Goal: Book appointment/travel/reservation

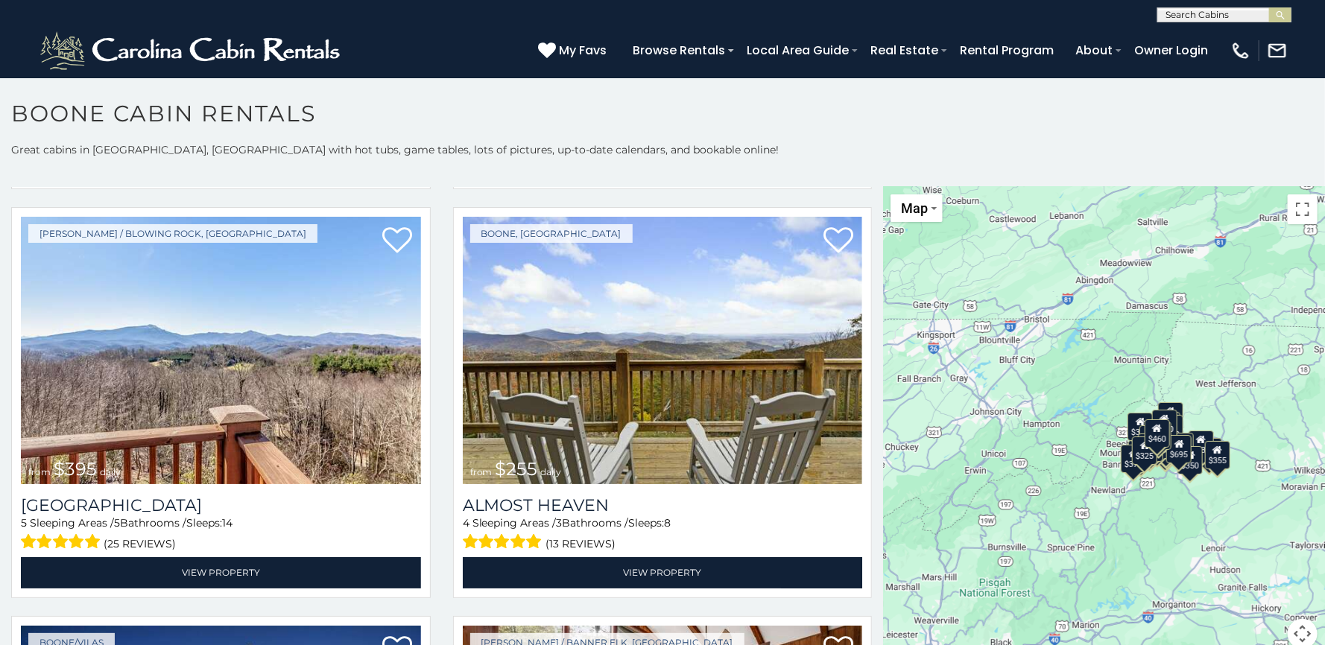
scroll to position [2940, 0]
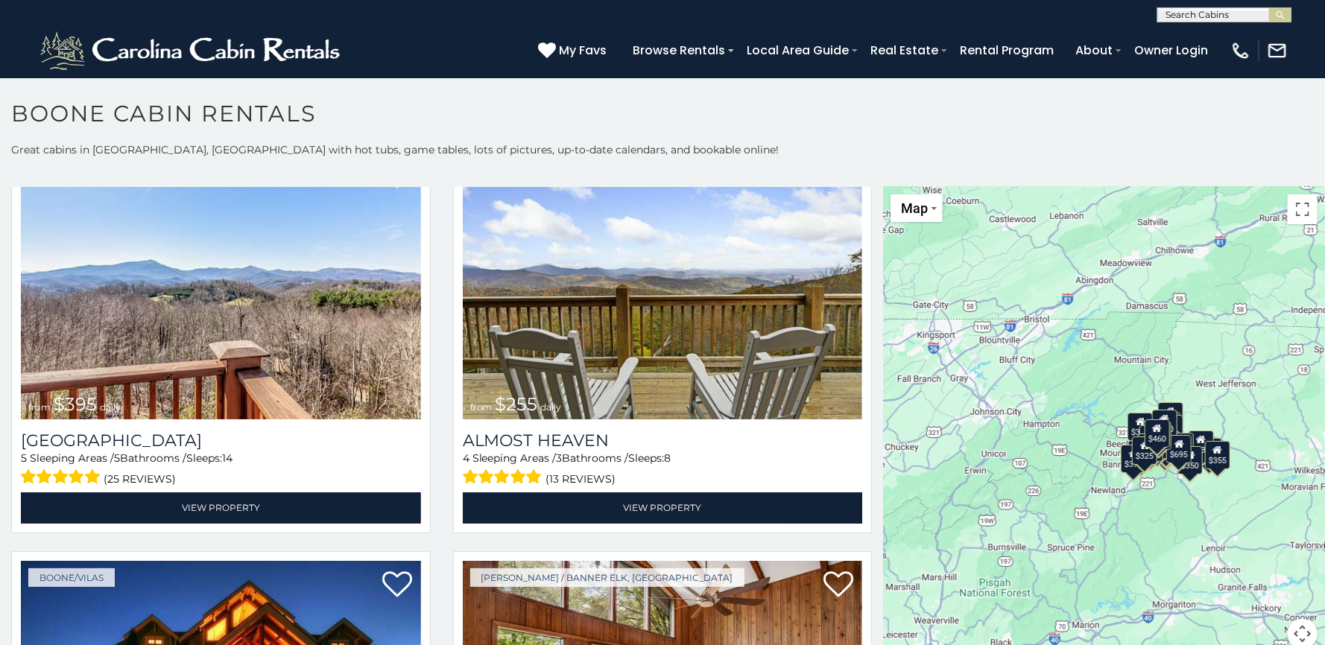
drag, startPoint x: 878, startPoint y: 395, endPoint x: 879, endPoint y: 434, distance: 38.8
click at [883, 434] on div "$349 $480 $525 $315 $355 $675 $635 $930 $400 $451 $330 $400 $485 $460 $395 $255…" at bounding box center [1104, 427] width 442 height 480
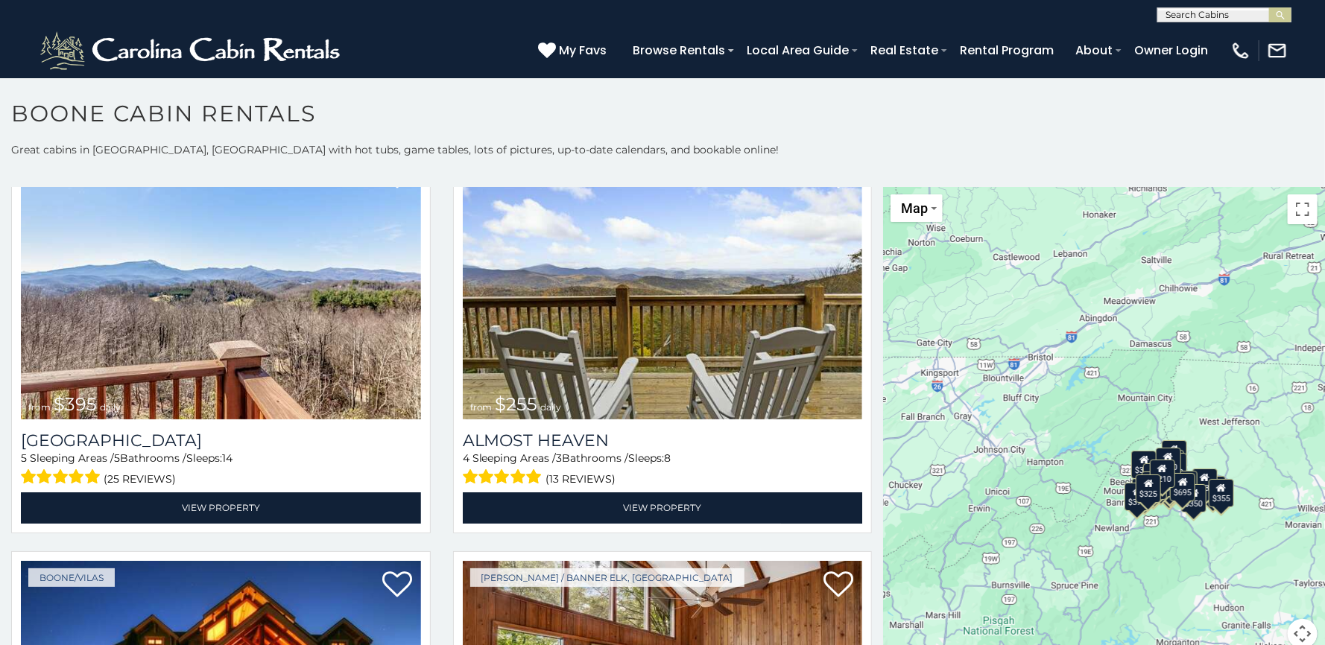
drag, startPoint x: 879, startPoint y: 428, endPoint x: 882, endPoint y: 468, distance: 39.7
click at [883, 468] on div "$349 $480 $525 $315 $355 $675 $635 $930 $400 $451 $330 $400 $485 $460 $395 $255…" at bounding box center [1104, 427] width 442 height 480
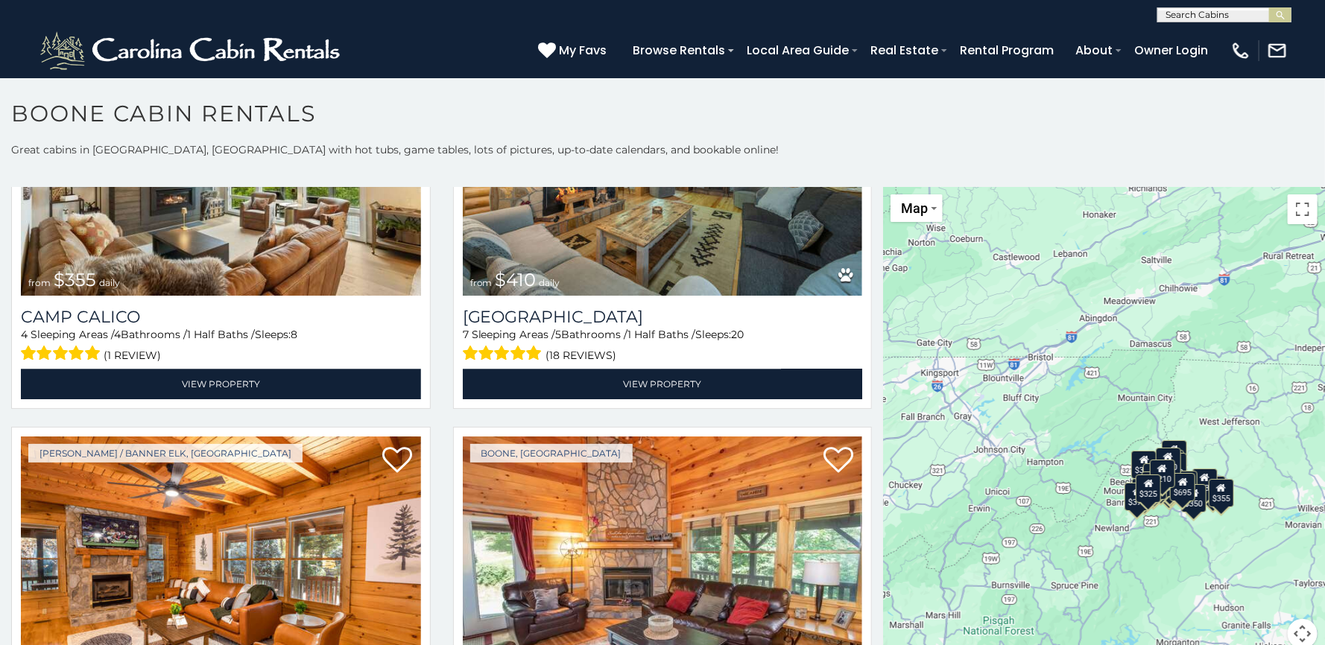
scroll to position [5184, 0]
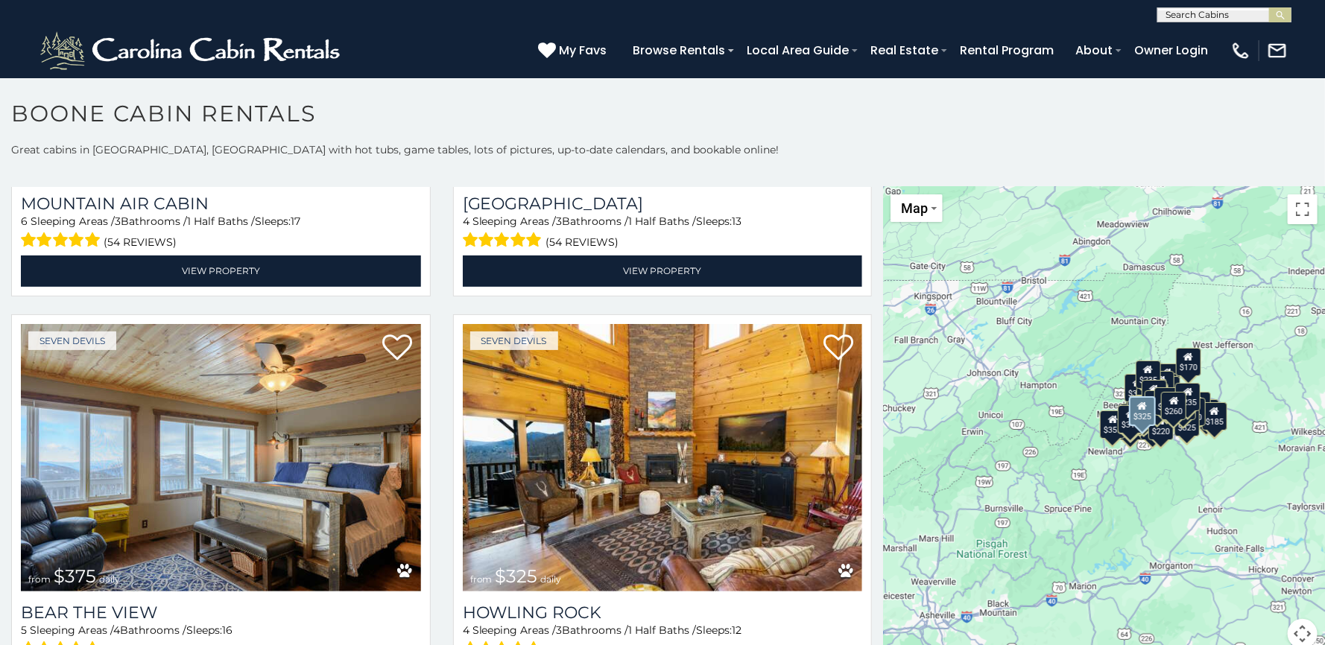
drag, startPoint x: 879, startPoint y: 420, endPoint x: 871, endPoint y: 341, distance: 79.3
click at [871, 187] on main "**********" at bounding box center [662, 187] width 1325 height 0
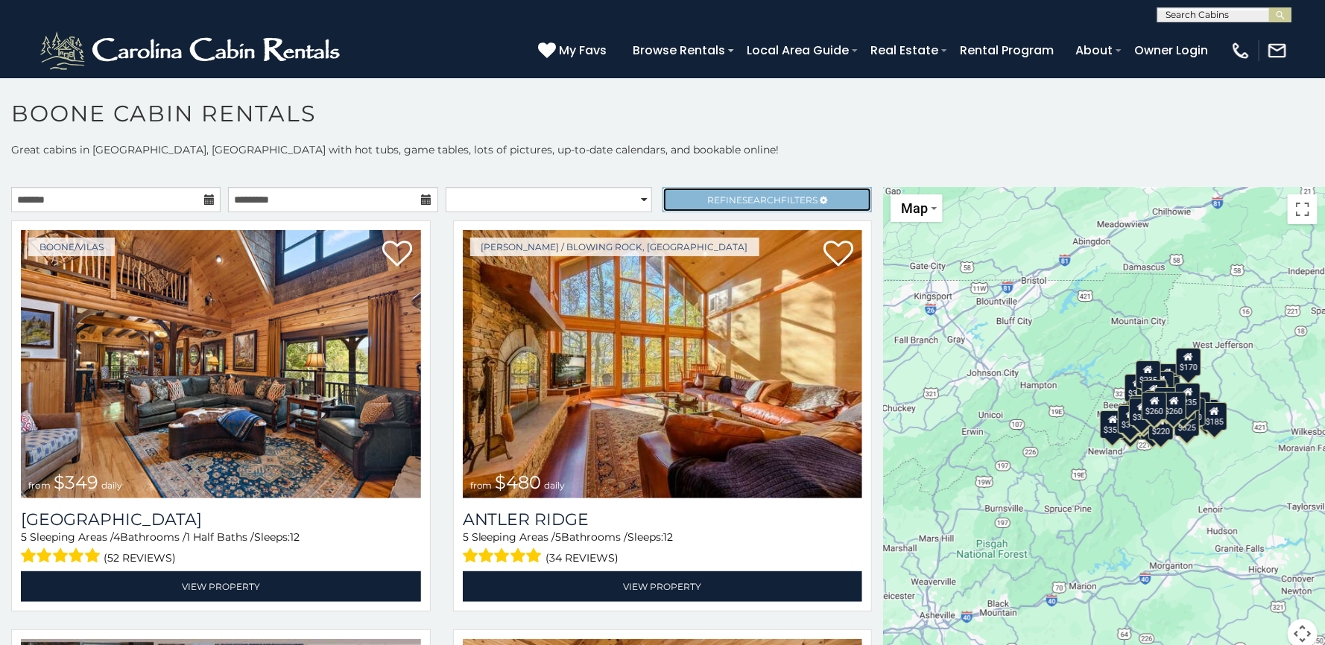
click at [844, 202] on link "Refine Search Filters" at bounding box center [766, 199] width 209 height 25
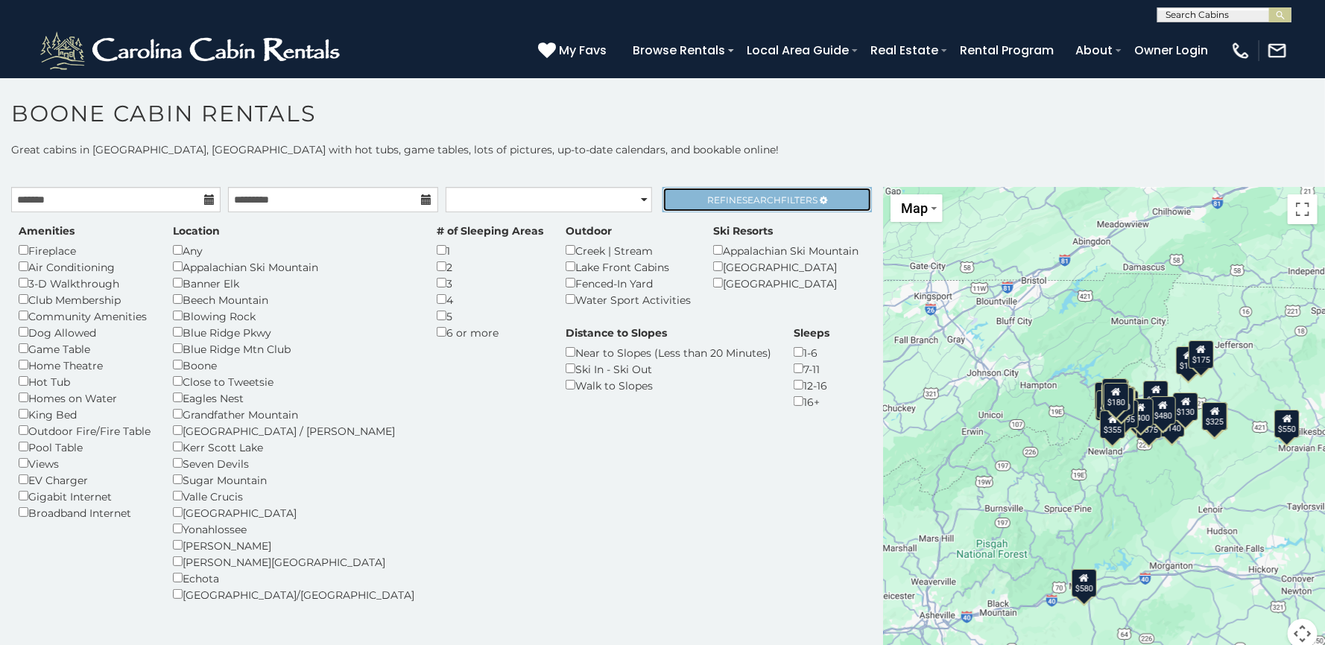
click at [742, 202] on span "Search" at bounding box center [761, 199] width 39 height 11
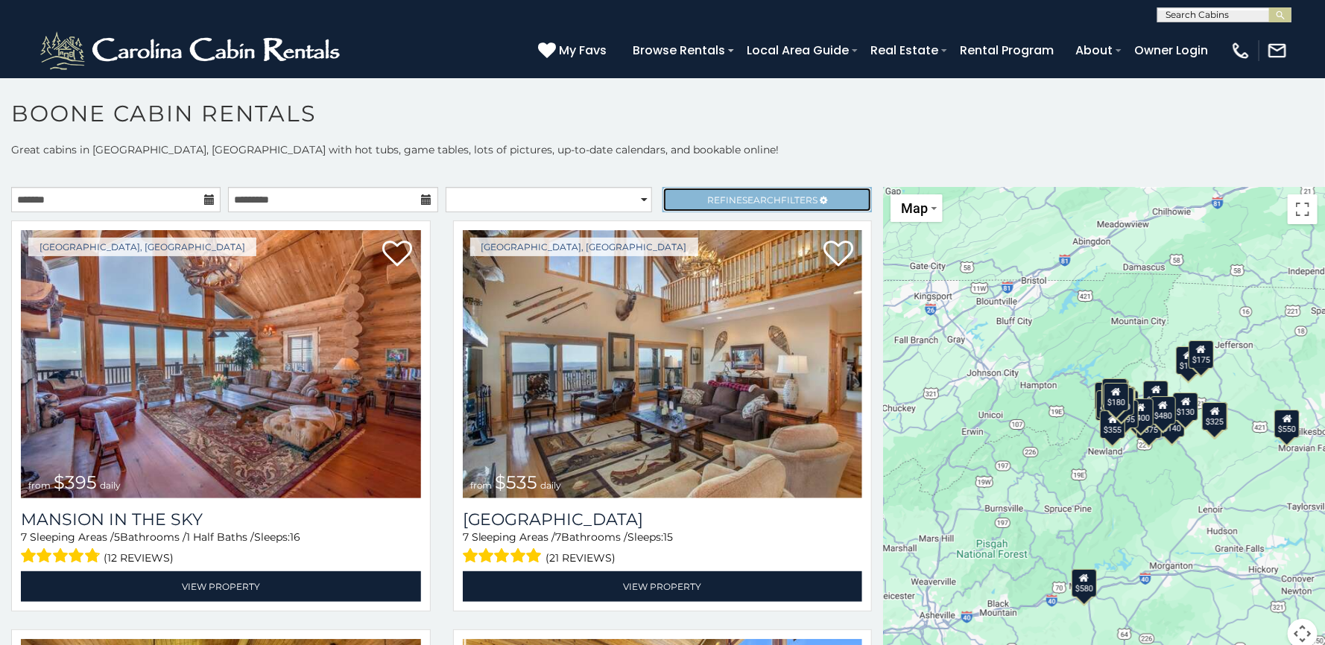
click at [742, 194] on span "Search" at bounding box center [761, 199] width 39 height 11
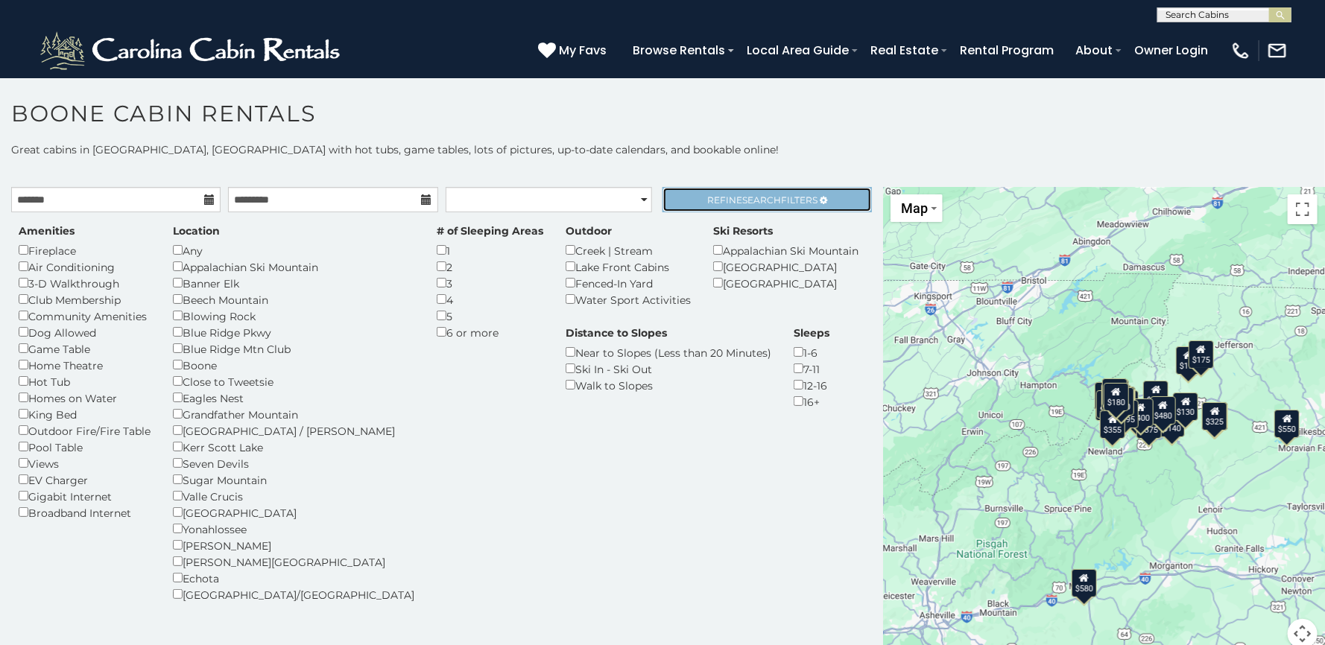
click at [742, 194] on span "Search" at bounding box center [761, 199] width 39 height 11
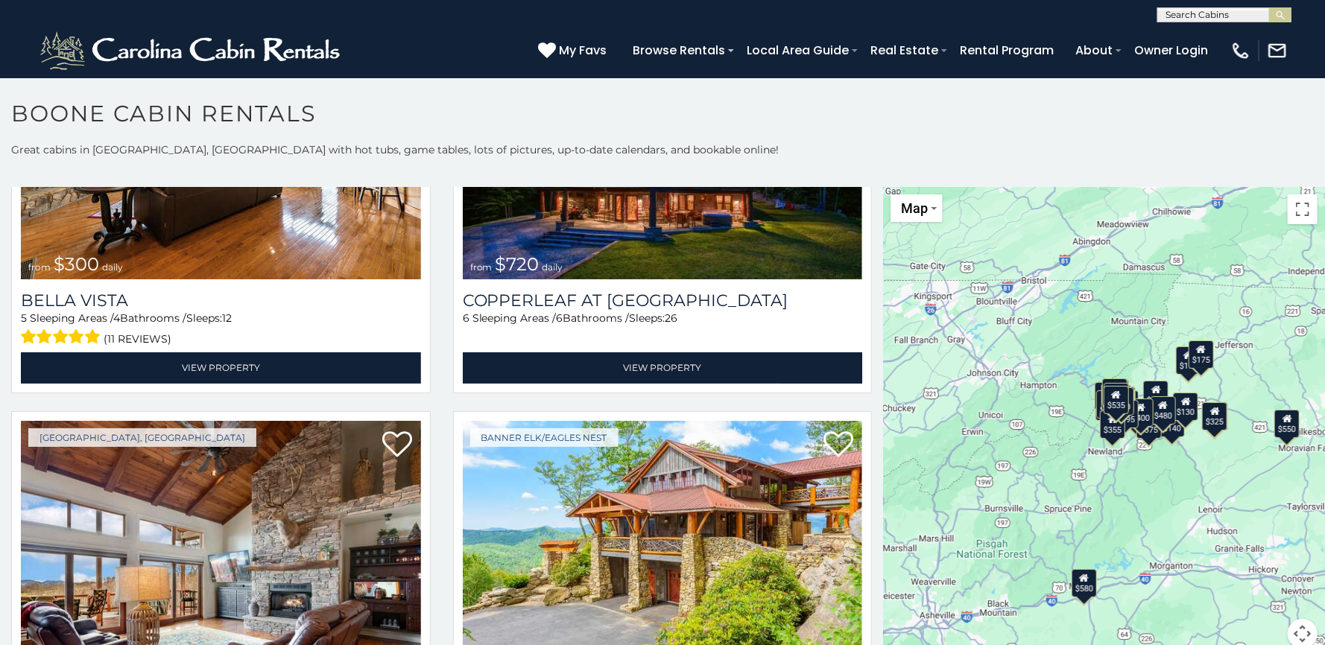
scroll to position [3089, 0]
